Goal: Transaction & Acquisition: Purchase product/service

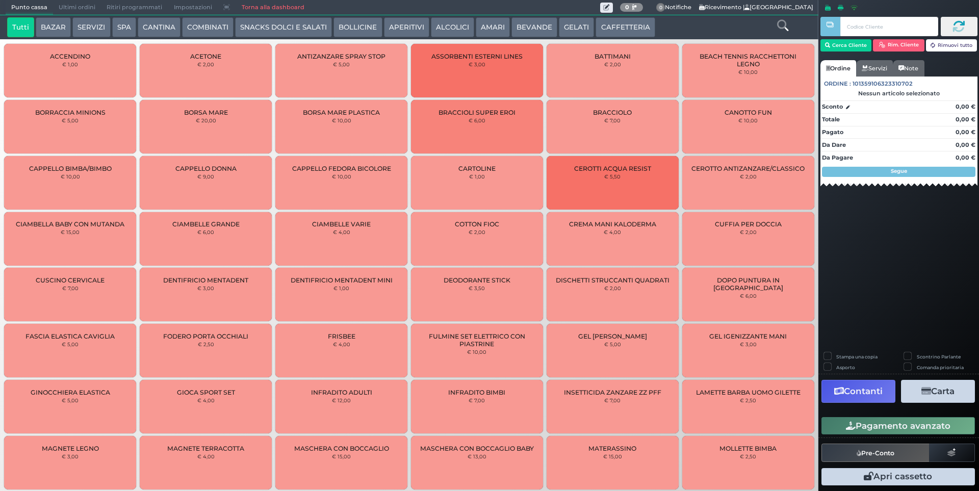
click at [89, 27] on button "SERVIZI" at bounding box center [91, 27] width 38 height 20
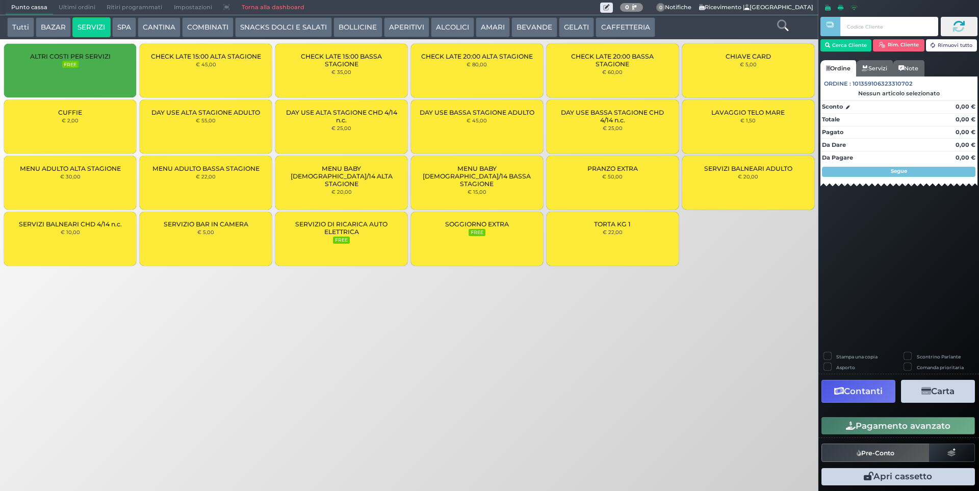
click at [80, 103] on div "CUFFIE € 2,00" at bounding box center [70, 127] width 132 height 54
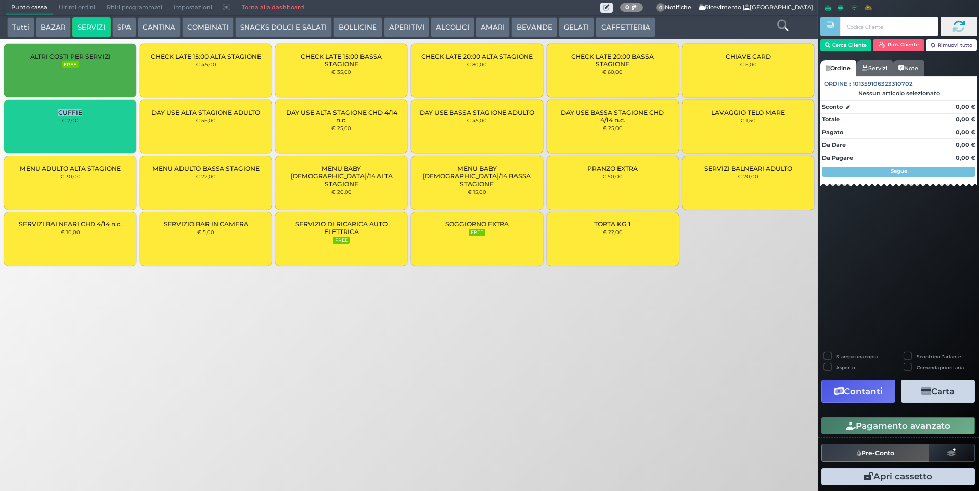
click at [80, 103] on div "CUFFIE € 2,00" at bounding box center [70, 127] width 132 height 54
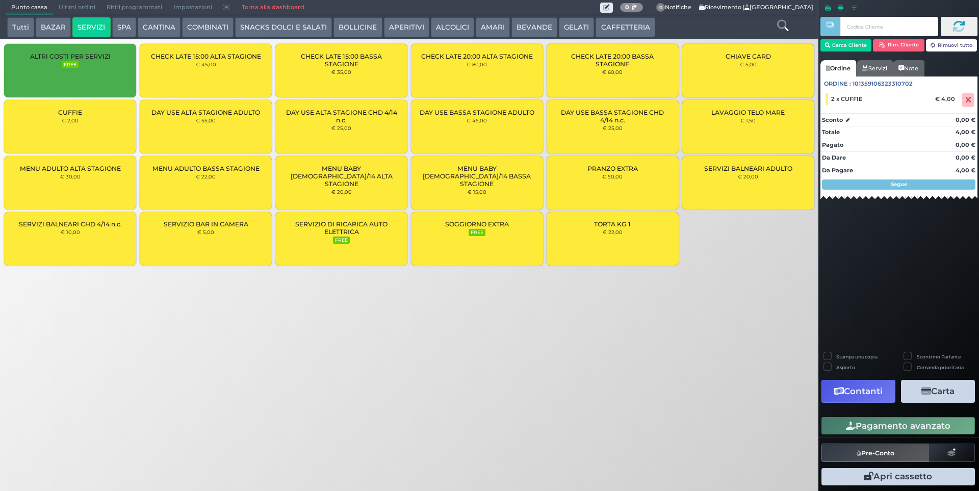
click at [87, 121] on div "CUFFIE € 2,00" at bounding box center [70, 127] width 132 height 54
click at [830, 47] on button "Cerca Cliente" at bounding box center [847, 45] width 52 height 12
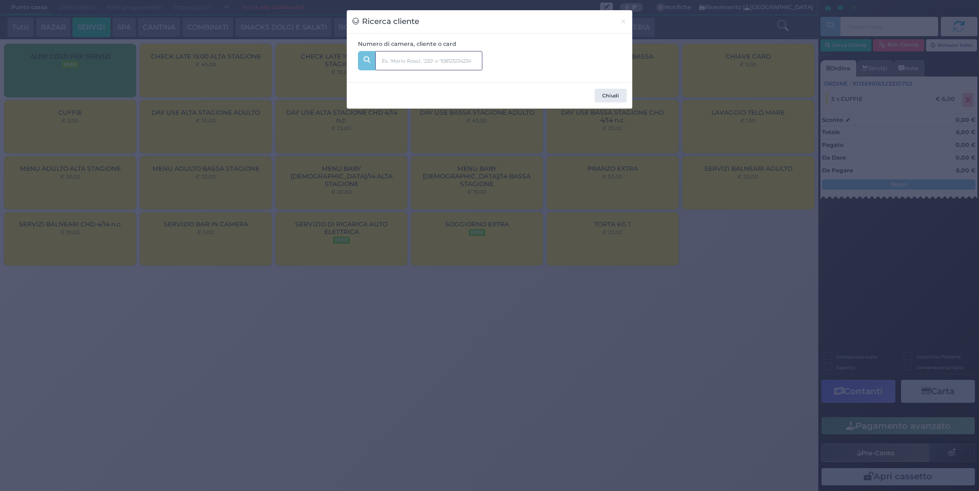
click at [434, 65] on input "text" at bounding box center [428, 60] width 107 height 19
type input "334"
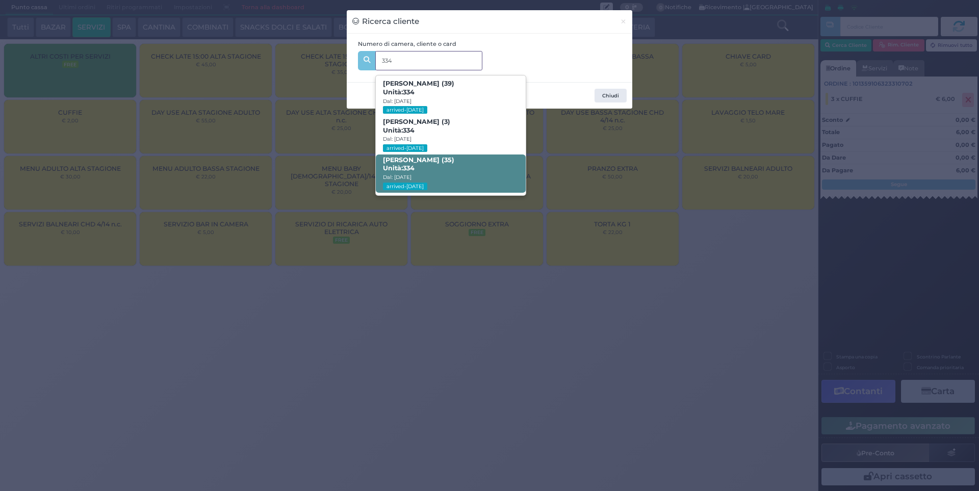
click at [445, 166] on span "Roberto Niro (35) Unità: 334 Dal: 17/08/2025 arrived-today" at bounding box center [450, 174] width 149 height 38
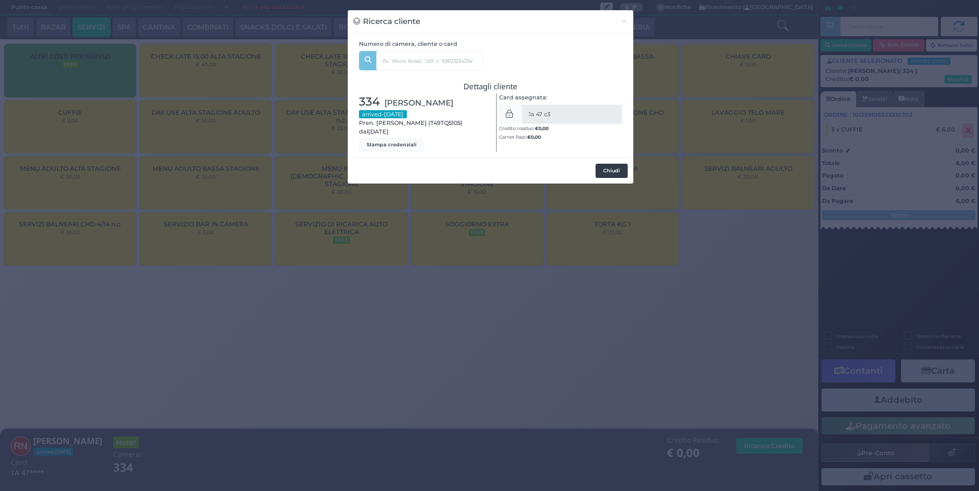
click at [608, 171] on button "Chiudi" at bounding box center [612, 171] width 32 height 14
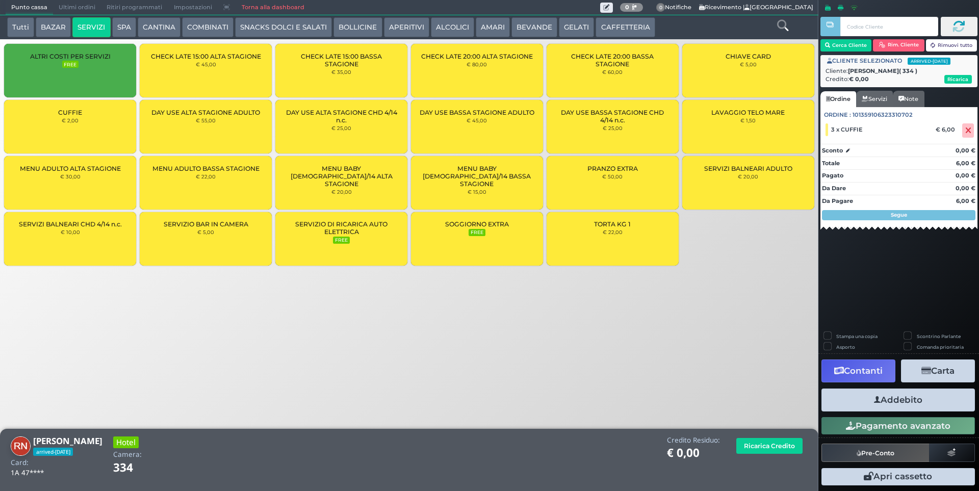
click at [943, 406] on button "Addebito" at bounding box center [899, 400] width 154 height 23
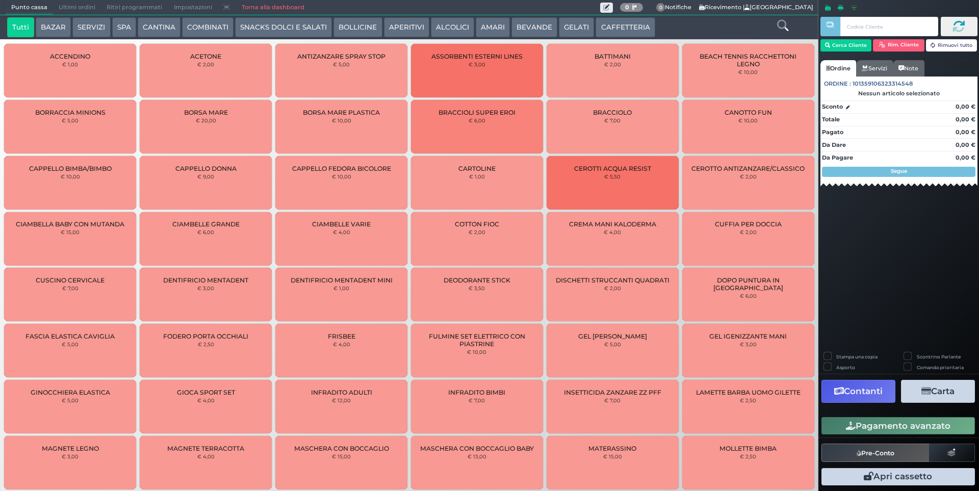
click at [559, 24] on button "GELATI" at bounding box center [576, 27] width 35 height 20
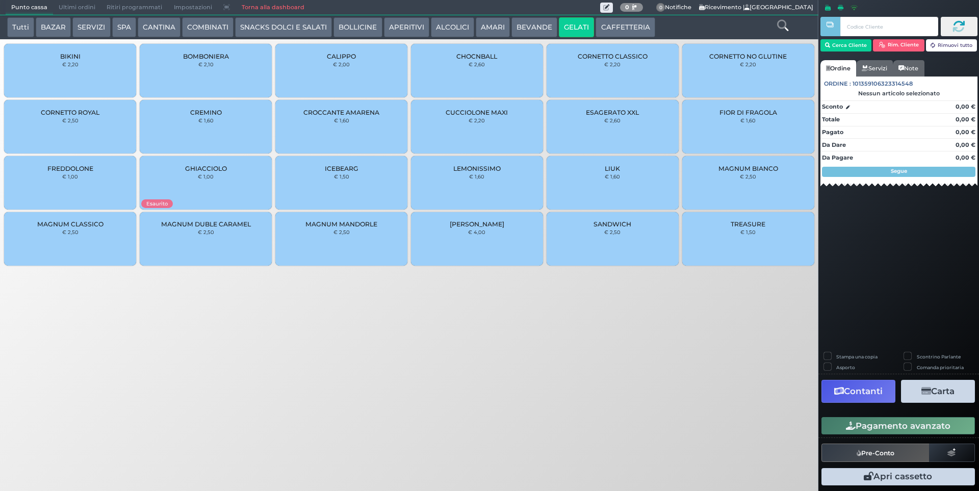
click at [352, 122] on div "CROCCANTE AMARENA € 1,60" at bounding box center [341, 127] width 132 height 54
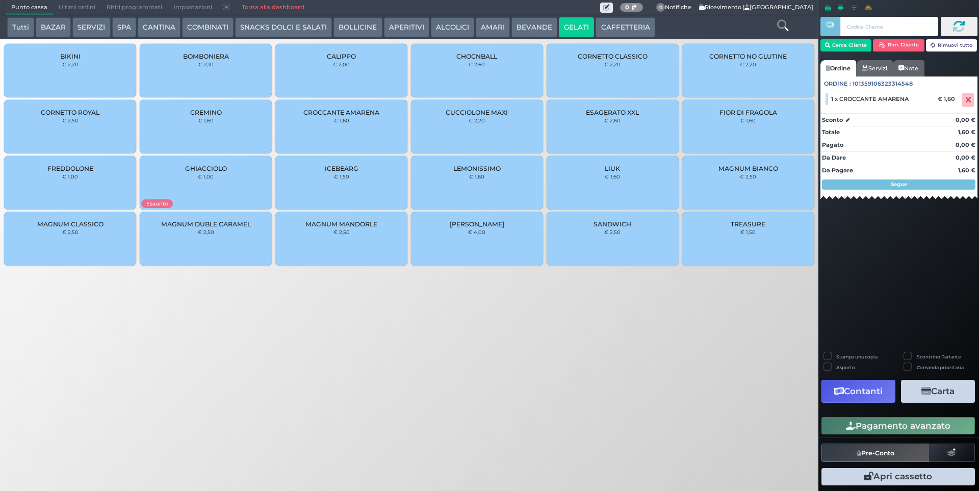
click at [231, 122] on div "CREMINO € 1,60" at bounding box center [206, 127] width 132 height 54
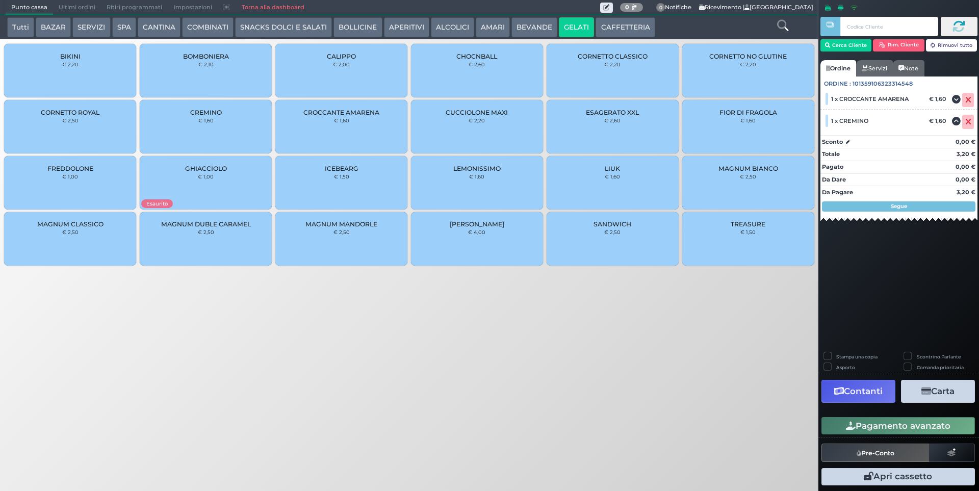
click at [352, 232] on div "MAGNUM MANDORLE € 2,50" at bounding box center [341, 239] width 132 height 54
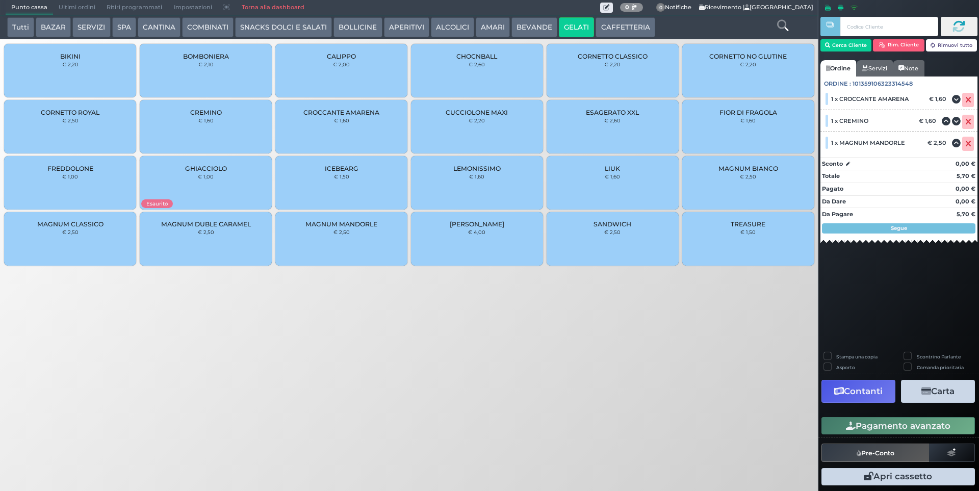
click at [847, 415] on div "Stampa una copia Scontrino Parlante Asporto Comanda prioritaria Contanti Carta …" at bounding box center [899, 420] width 161 height 136
click at [847, 417] on div "Pagamento avanzato" at bounding box center [899, 426] width 161 height 23
click at [841, 422] on button "Pagamento avanzato" at bounding box center [899, 425] width 154 height 17
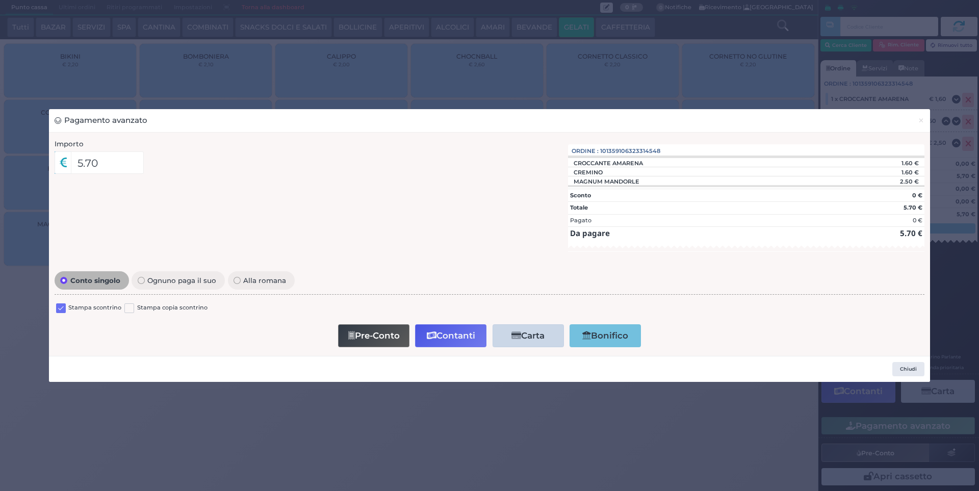
click at [60, 306] on label at bounding box center [61, 308] width 10 height 10
click at [0, 0] on input "checkbox" at bounding box center [0, 0] width 0 height 0
click at [455, 329] on button "Contanti" at bounding box center [450, 335] width 71 height 23
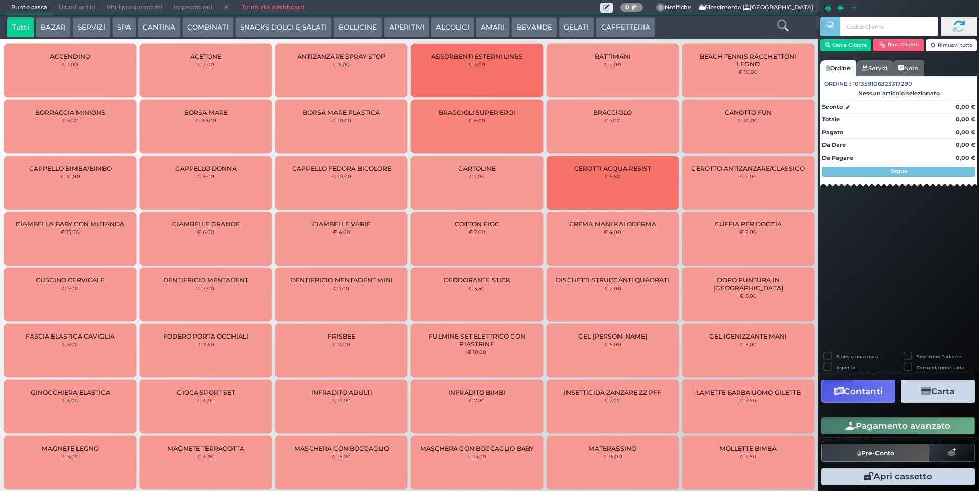
click at [83, 2] on span "Ultimi ordini" at bounding box center [77, 8] width 48 height 14
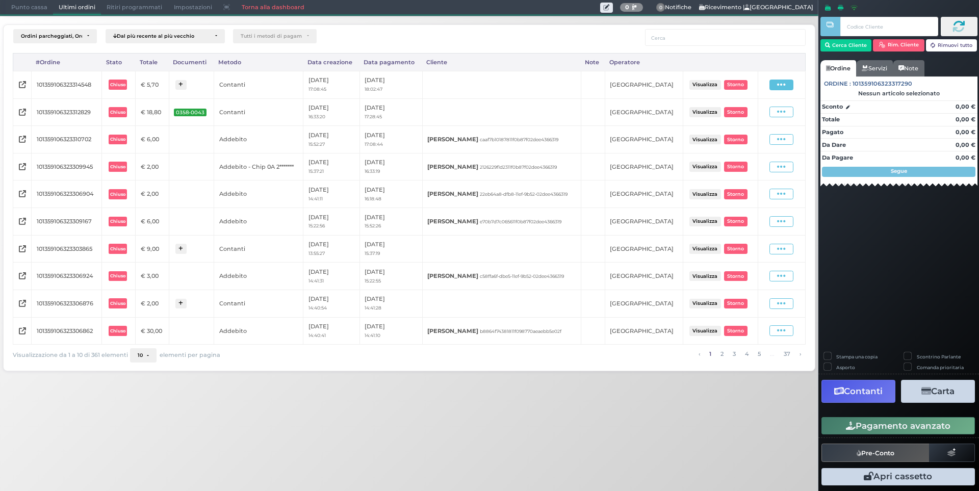
click at [774, 80] on span at bounding box center [782, 85] width 24 height 11
click at [753, 113] on span "Ristampa Pre-Conto" at bounding box center [759, 114] width 42 height 17
click at [13, 8] on span "Punto cassa" at bounding box center [29, 8] width 47 height 14
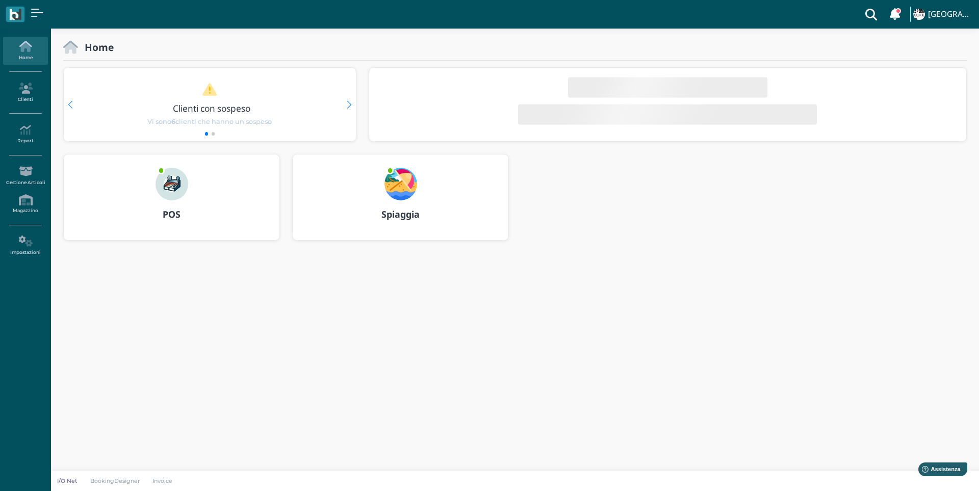
click at [395, 180] on img at bounding box center [401, 184] width 33 height 33
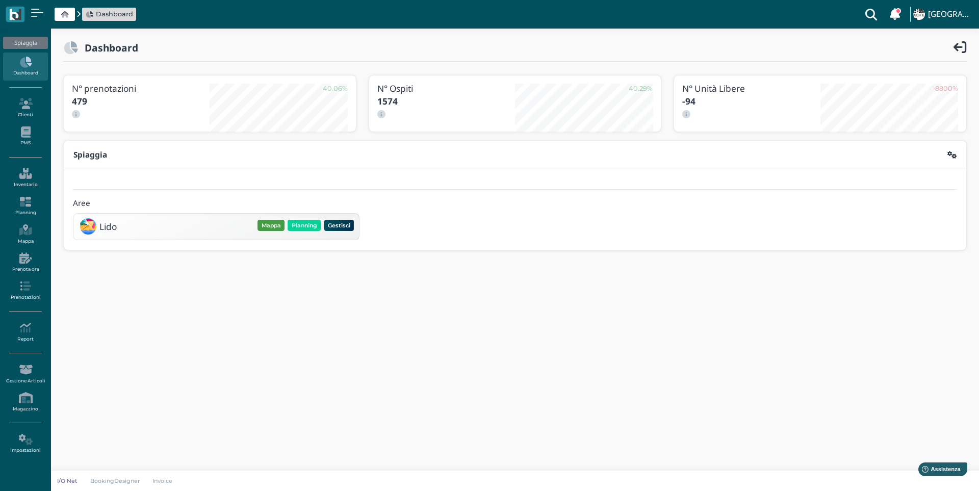
click at [271, 225] on button "Mappa" at bounding box center [271, 225] width 27 height 11
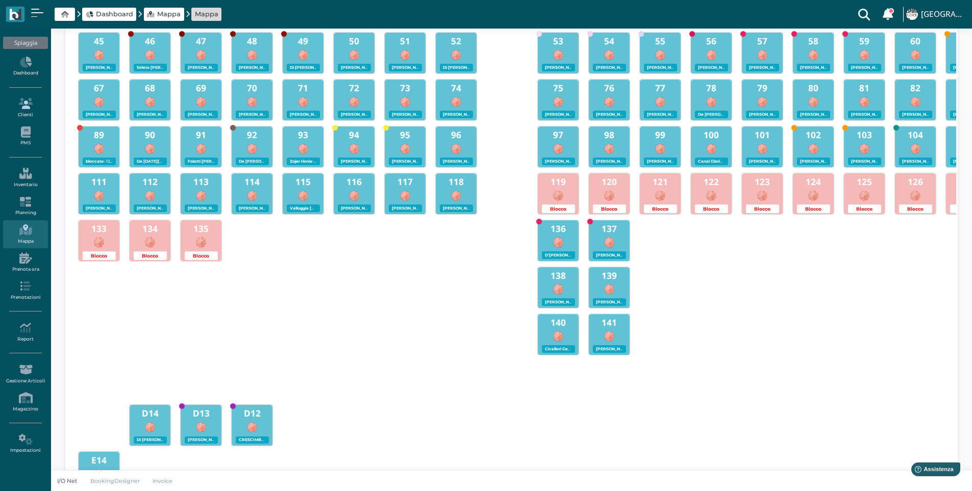
scroll to position [224, 0]
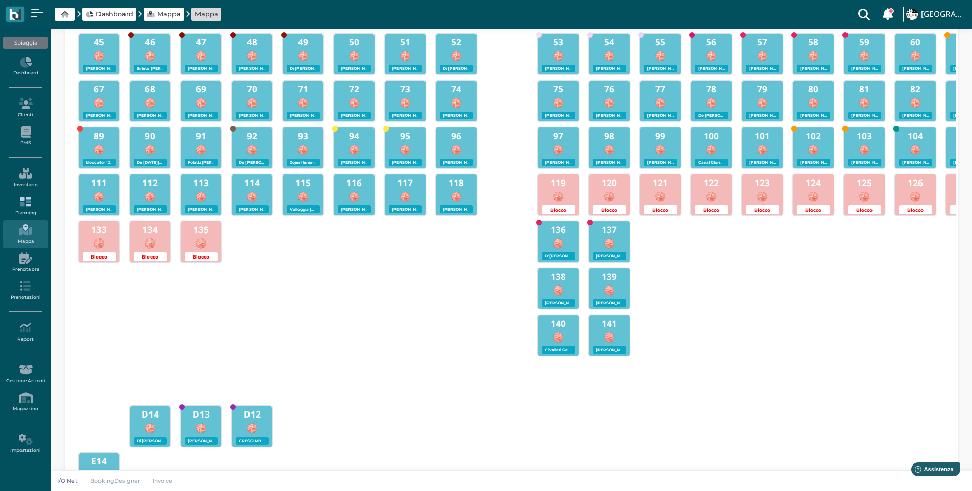
click at [18, 209] on link "Planning" at bounding box center [25, 206] width 44 height 28
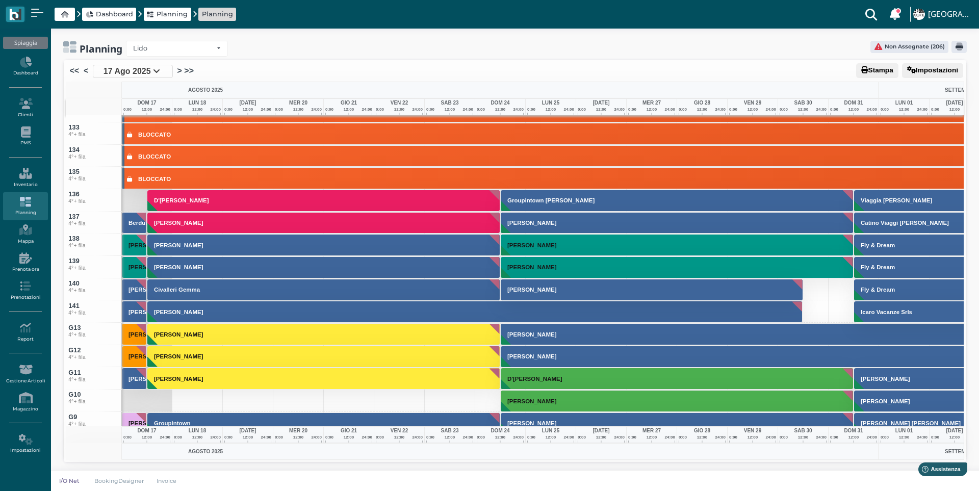
scroll to position [3011, 0]
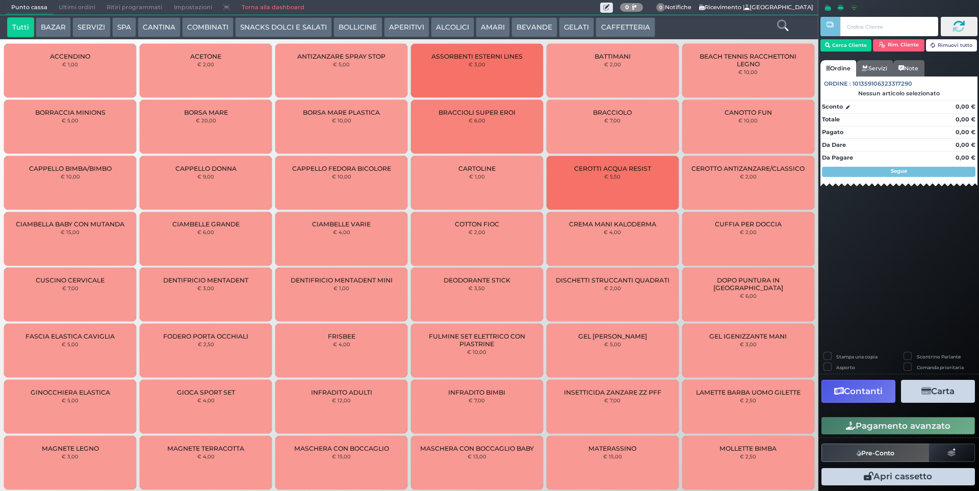
click at [292, 21] on button "SNACKS DOLCI E SALATI" at bounding box center [283, 27] width 97 height 20
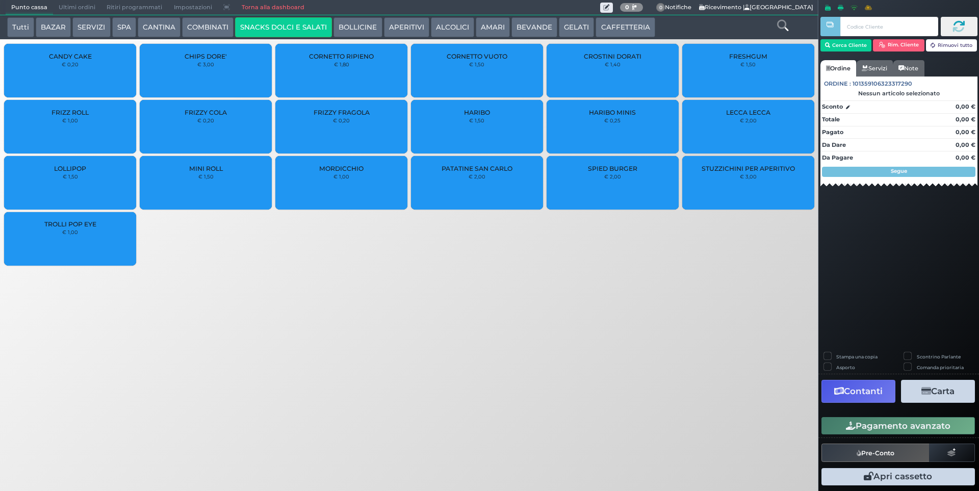
click at [513, 178] on div "PATATINE SAN CARLO € 2,00" at bounding box center [477, 183] width 132 height 54
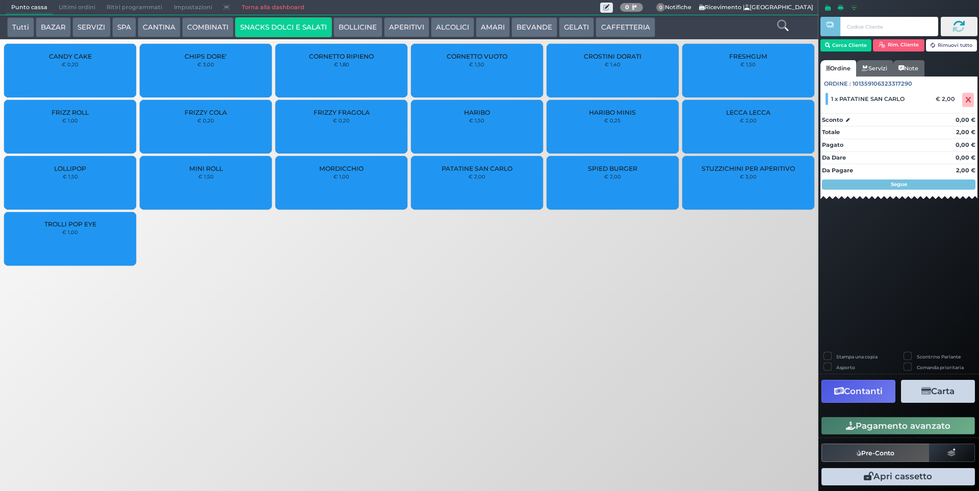
click at [875, 424] on button "Pagamento avanzato" at bounding box center [899, 425] width 154 height 17
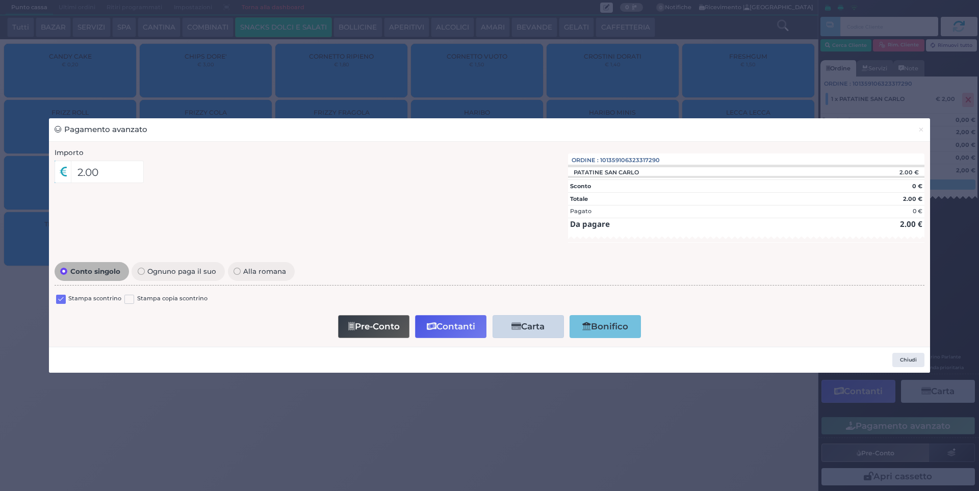
click at [59, 297] on label at bounding box center [61, 300] width 10 height 10
click at [0, 0] on input "checkbox" at bounding box center [0, 0] width 0 height 0
click at [459, 334] on button "Contanti" at bounding box center [450, 326] width 71 height 23
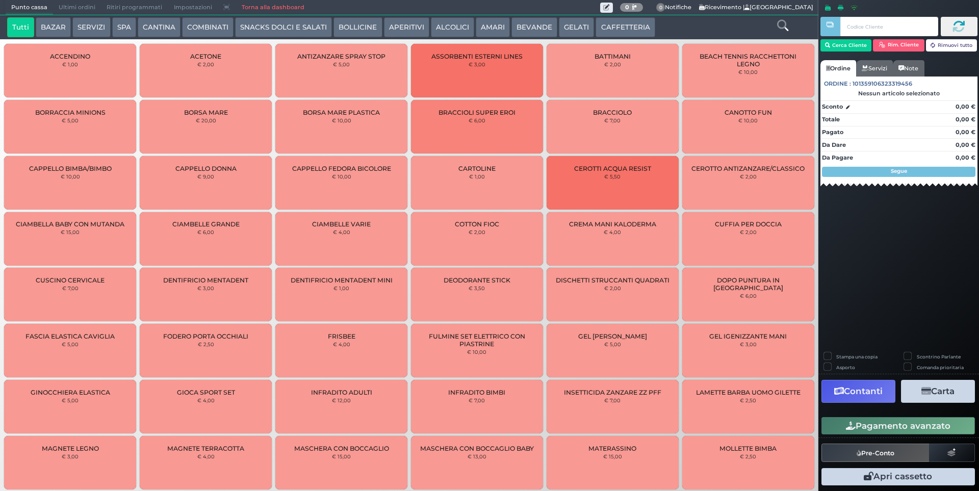
click at [86, 3] on span "Ultimi ordini" at bounding box center [77, 8] width 48 height 14
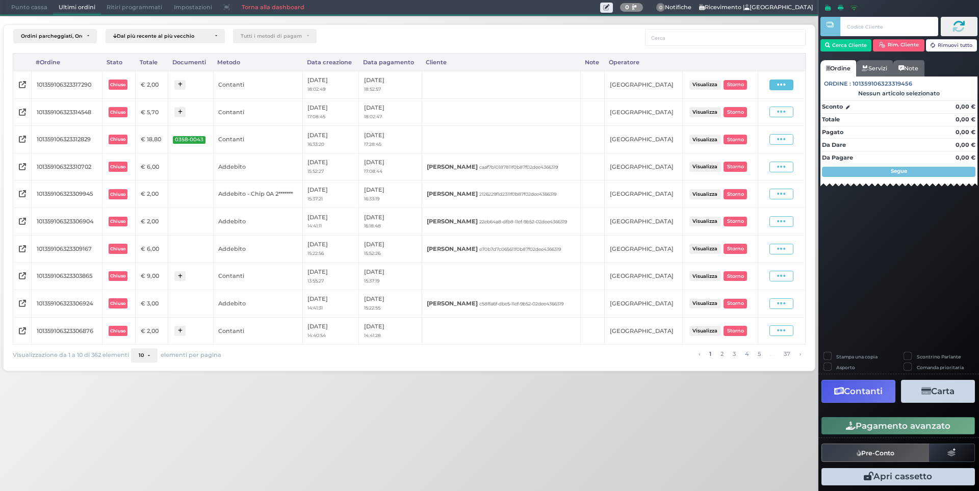
click at [780, 85] on icon at bounding box center [781, 85] width 9 height 10
click at [764, 113] on span "Ristampa Pre-Conto" at bounding box center [759, 114] width 42 height 17
click at [15, 6] on span "Punto cassa" at bounding box center [29, 8] width 47 height 14
